Goal: Check status: Check status

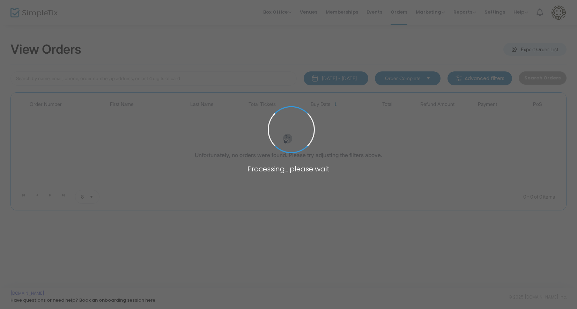
type input "coving"
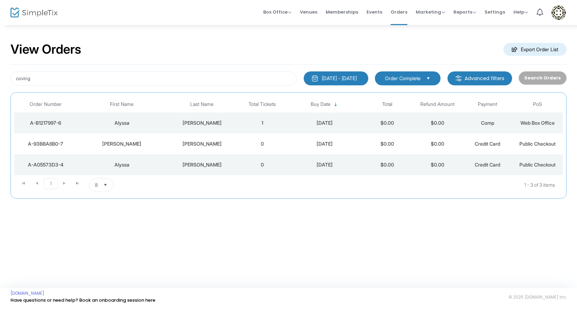
click at [224, 125] on div "Covington" at bounding box center [202, 123] width 67 height 7
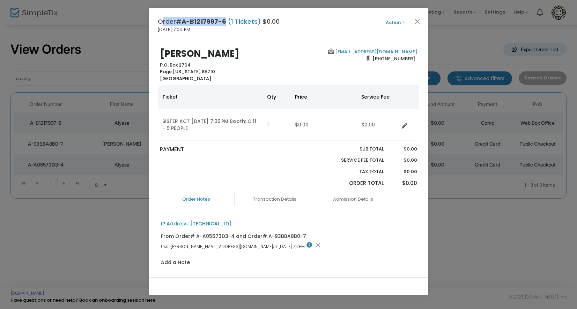
drag, startPoint x: 227, startPoint y: 21, endPoint x: 138, endPoint y: 21, distance: 89.0
click at [138, 21] on ngb-modal-window "Order# A-B1217997-6 (1 Tickets) $0.00 8/20/2025 7:09 PM Action Mark Admitted Ed…" at bounding box center [288, 154] width 577 height 309
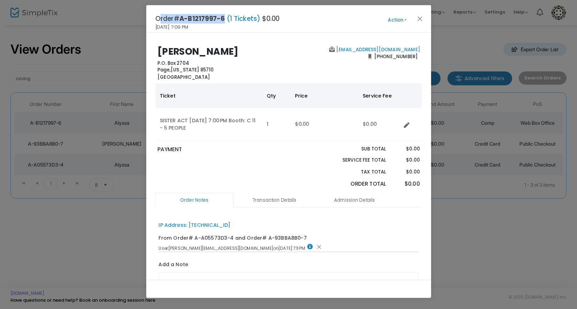
copy h4 "Order# A-B1217997-6"
